Goal: Task Accomplishment & Management: Manage account settings

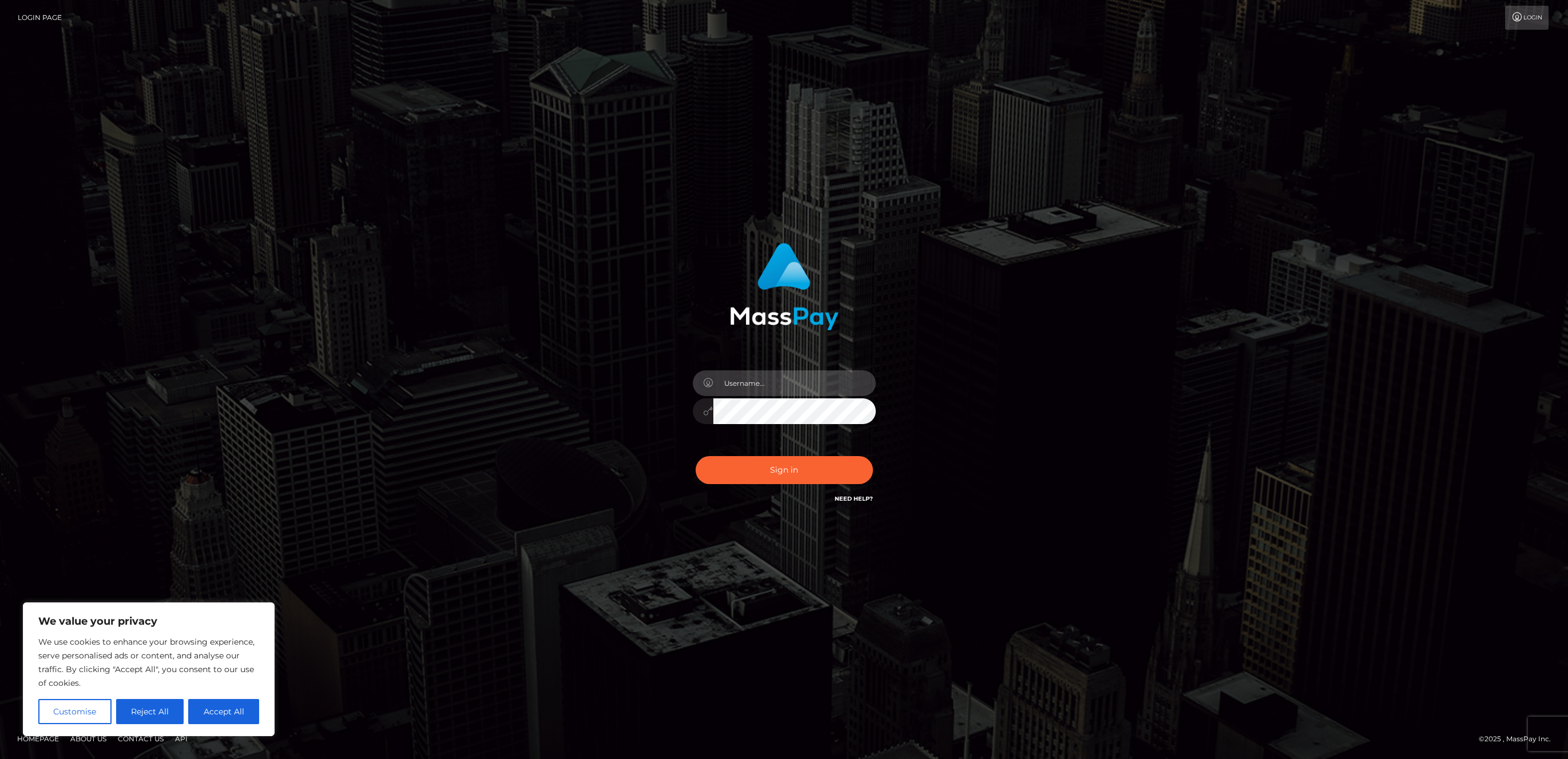
click at [755, 391] on input "text" at bounding box center [794, 383] width 162 height 26
type input "ameya.sirf"
click at [696, 456] on button "Sign in" at bounding box center [784, 470] width 177 height 28
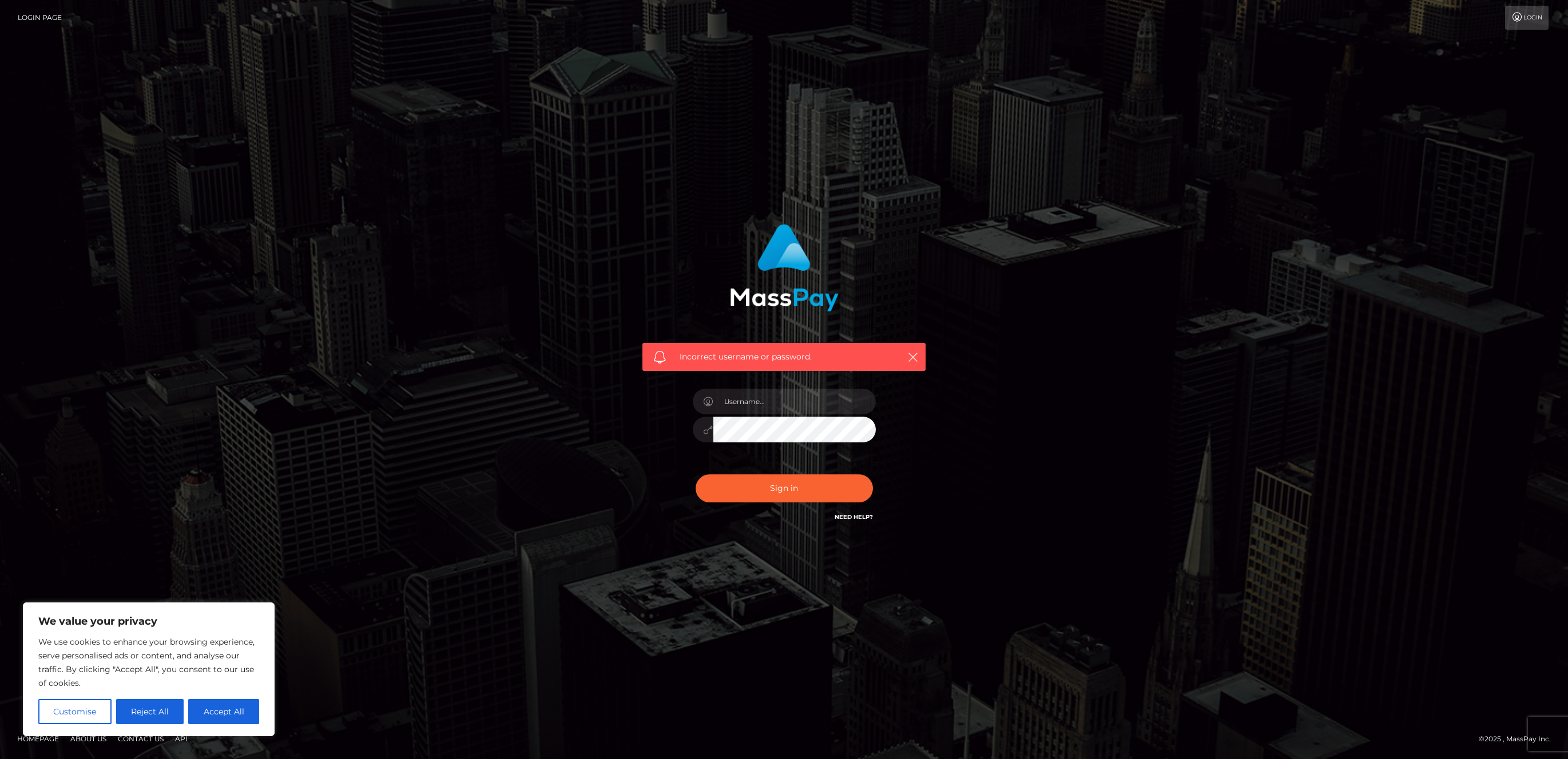
click at [769, 414] on div at bounding box center [784, 424] width 200 height 87
click at [766, 409] on input "text" at bounding box center [794, 401] width 162 height 26
type input "ad.sirf"
click at [696, 474] on button "Sign in" at bounding box center [784, 488] width 177 height 28
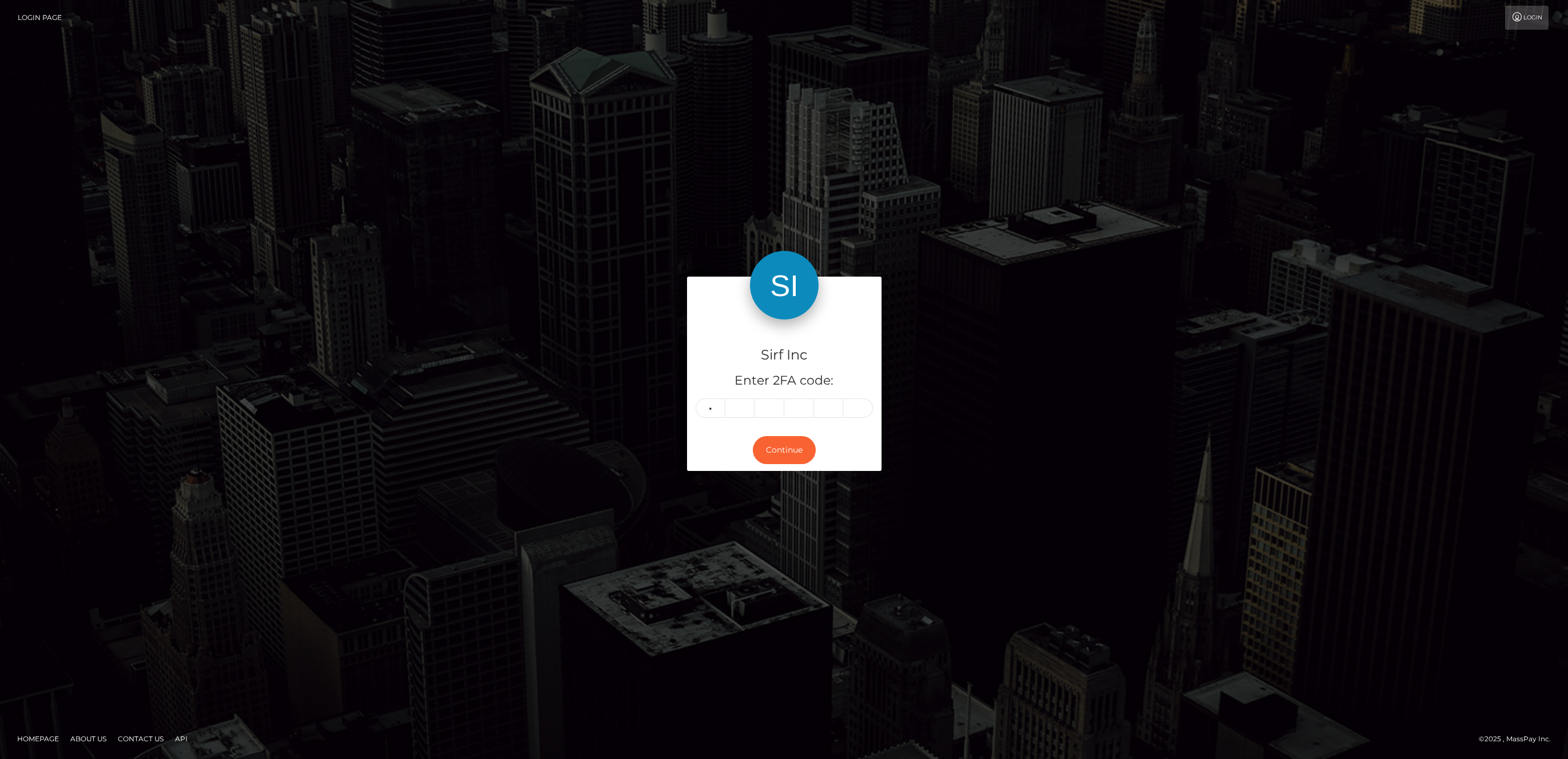
type input "0"
type input "4"
type input "7"
type input "4"
type input "0"
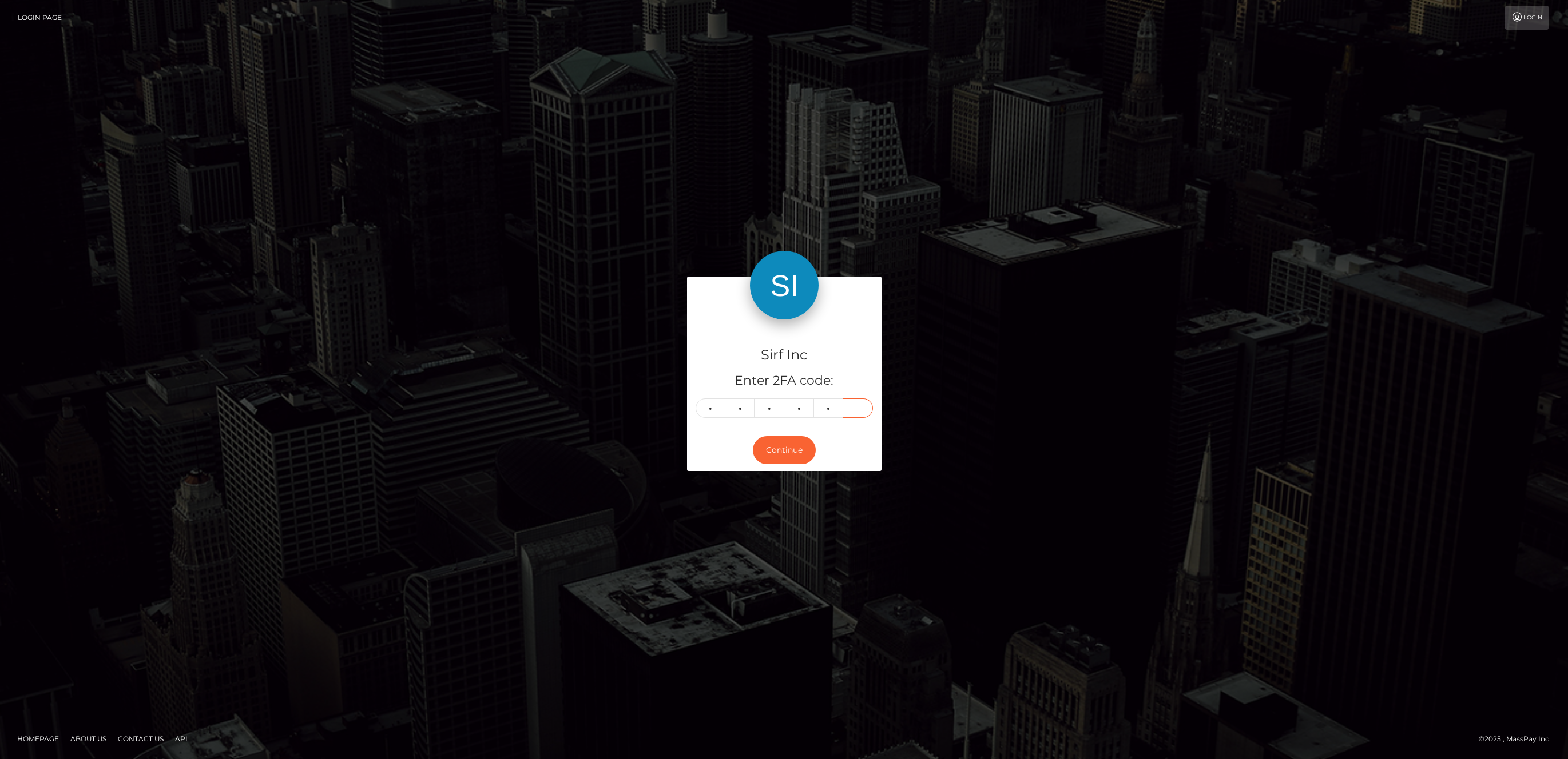
type input "9"
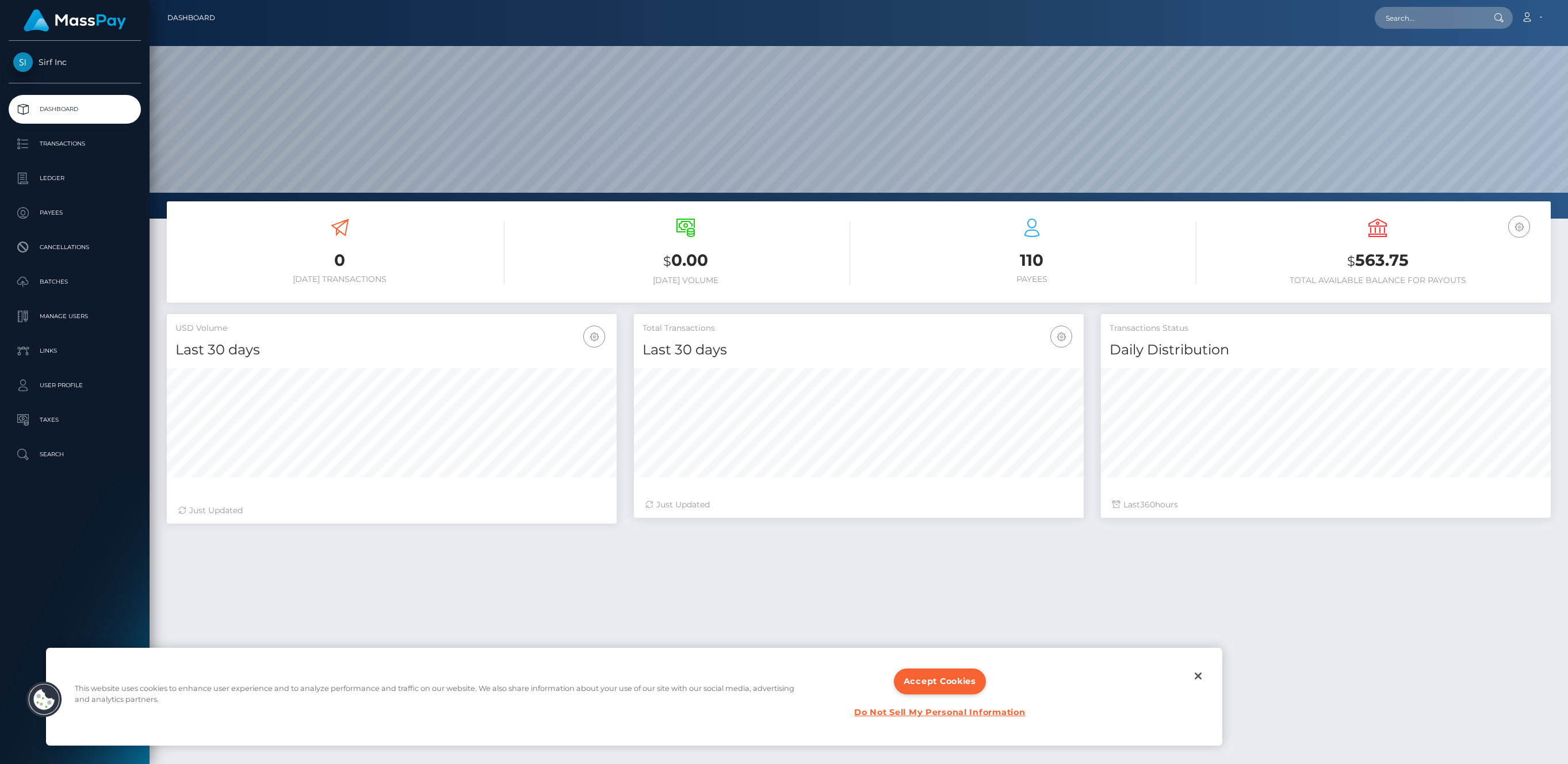
scroll to position [204, 450]
click at [590, 599] on div "0 Today Transactions $ 0.00 Today Volume 110 $ 360" at bounding box center [858, 548] width 1419 height 694
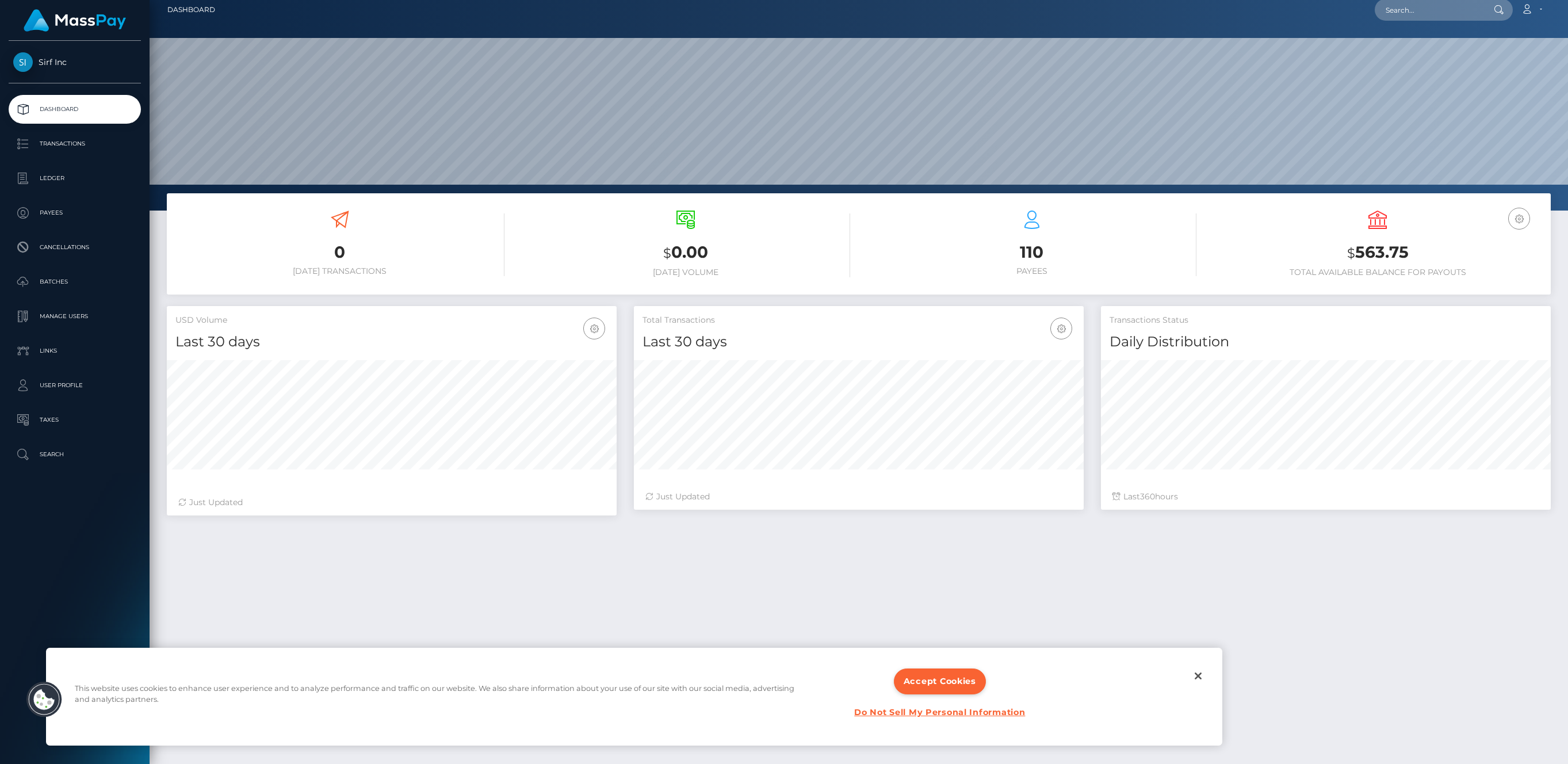
scroll to position [0, 0]
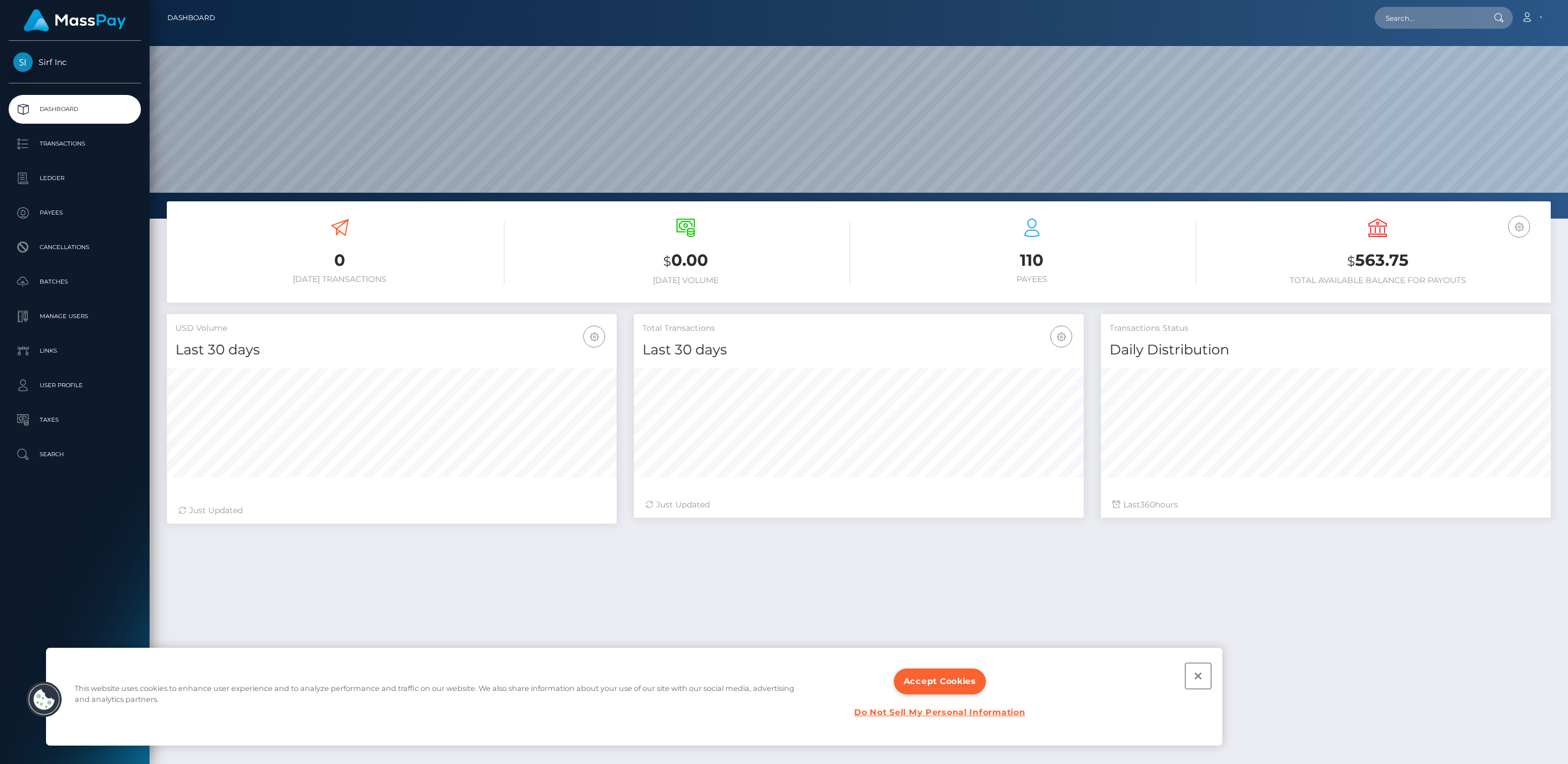
click at [1194, 670] on button "Close" at bounding box center [1198, 676] width 25 height 25
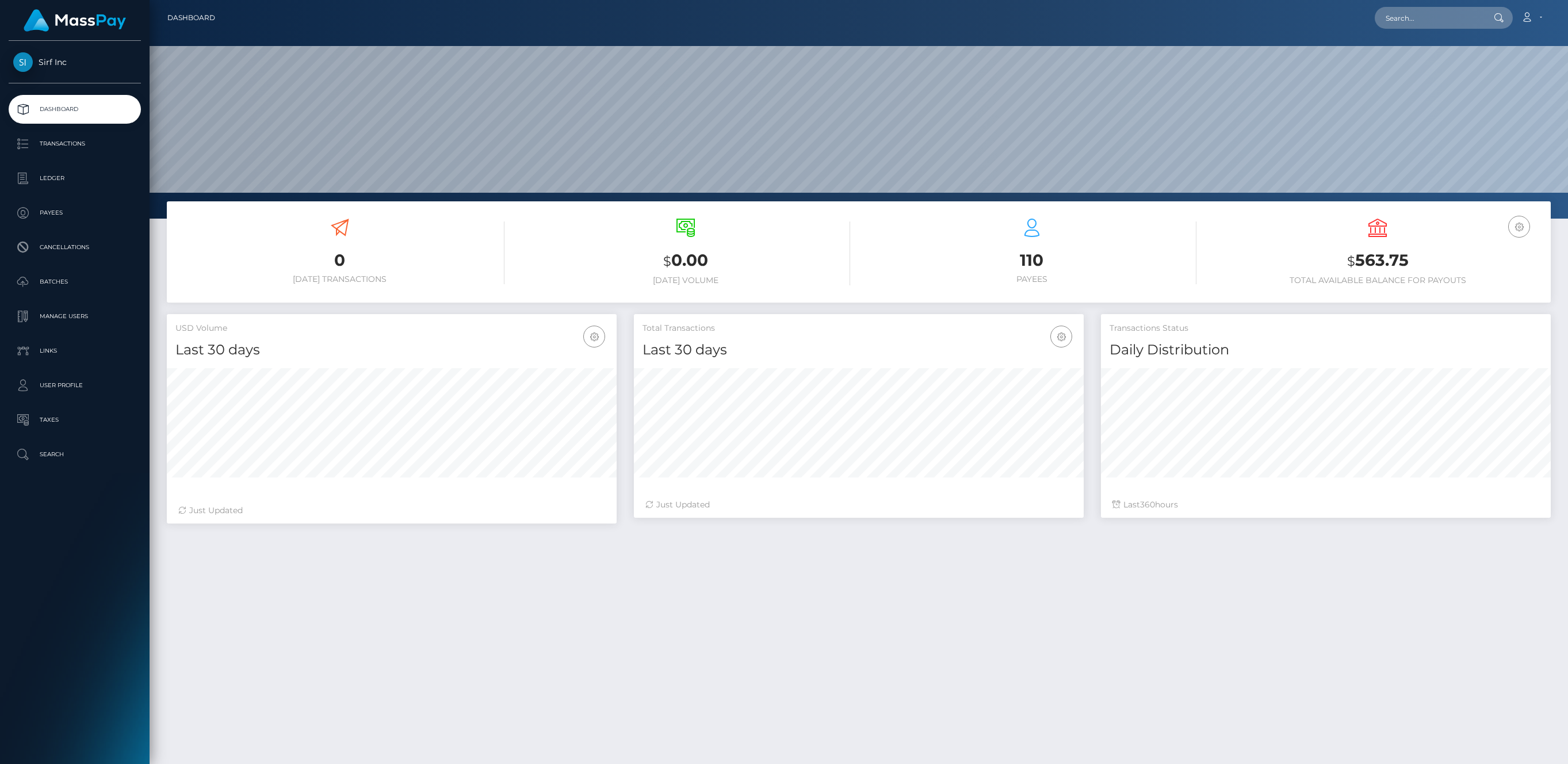
click at [1241, 586] on div "0 Today Transactions $ 0.00 Today Volume 110 $ 360" at bounding box center [858, 548] width 1419 height 694
